Goal: Task Accomplishment & Management: Complete application form

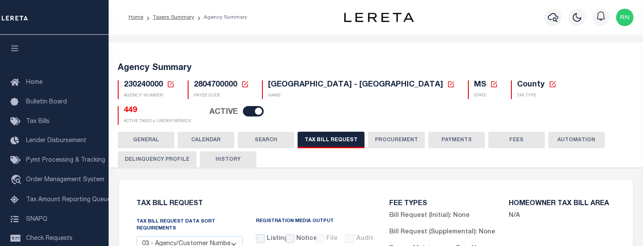
select select "27"
select select "22"
select select "true"
select select "14"
select select "1"
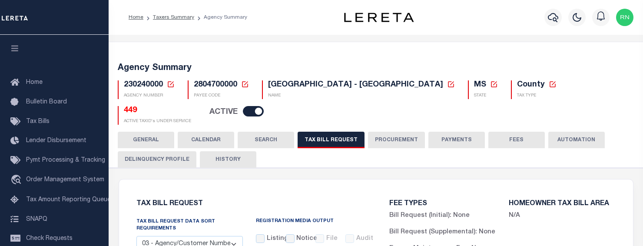
select select
click at [171, 86] on icon at bounding box center [171, 84] width 8 height 8
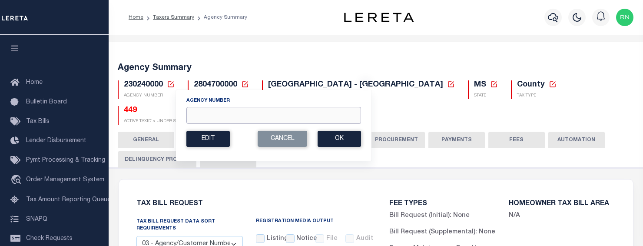
drag, startPoint x: 205, startPoint y: 112, endPoint x: 213, endPoint y: 111, distance: 7.8
click at [205, 112] on input "Agency Number" at bounding box center [273, 115] width 175 height 17
type input "230340000"
click at [328, 135] on button "Ok" at bounding box center [338, 139] width 43 height 16
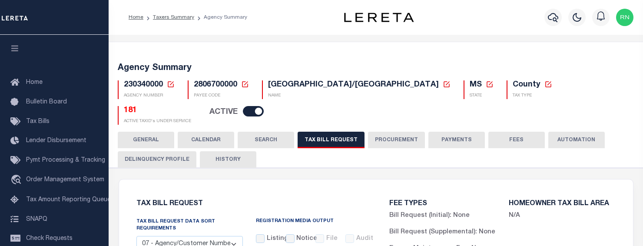
select select "30"
select select "22"
select select "true"
select select "14"
select select "1"
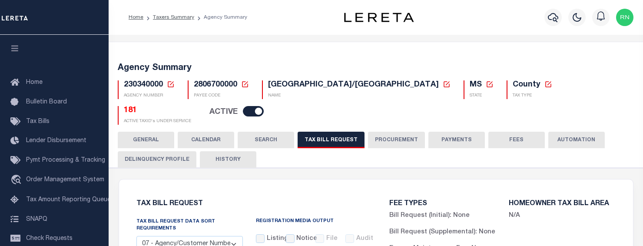
select select
click at [168, 84] on icon at bounding box center [171, 84] width 6 height 6
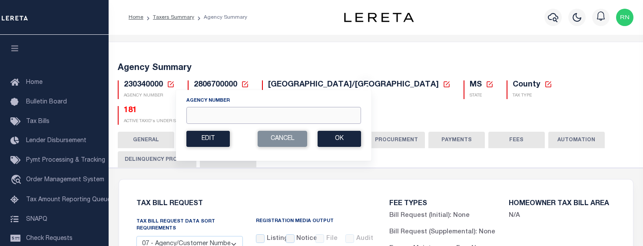
click at [199, 113] on input "Agency Number" at bounding box center [273, 115] width 175 height 17
type input "230370000"
click at [336, 137] on button "Ok" at bounding box center [338, 139] width 43 height 16
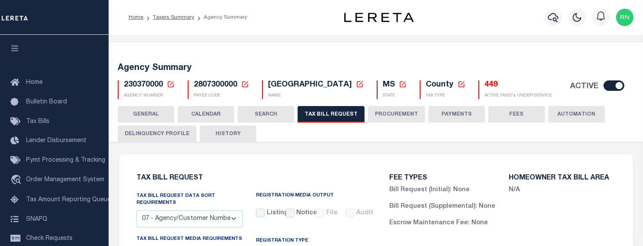
select select "30"
select select "22"
select select "true"
select select "13"
select select "1"
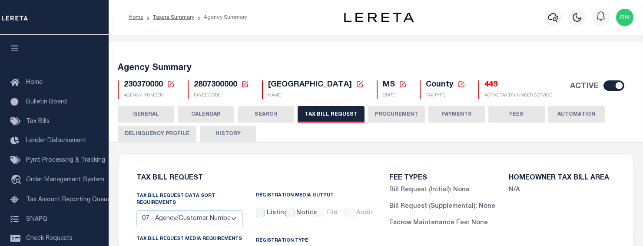
select select
